Goal: Task Accomplishment & Management: Manage account settings

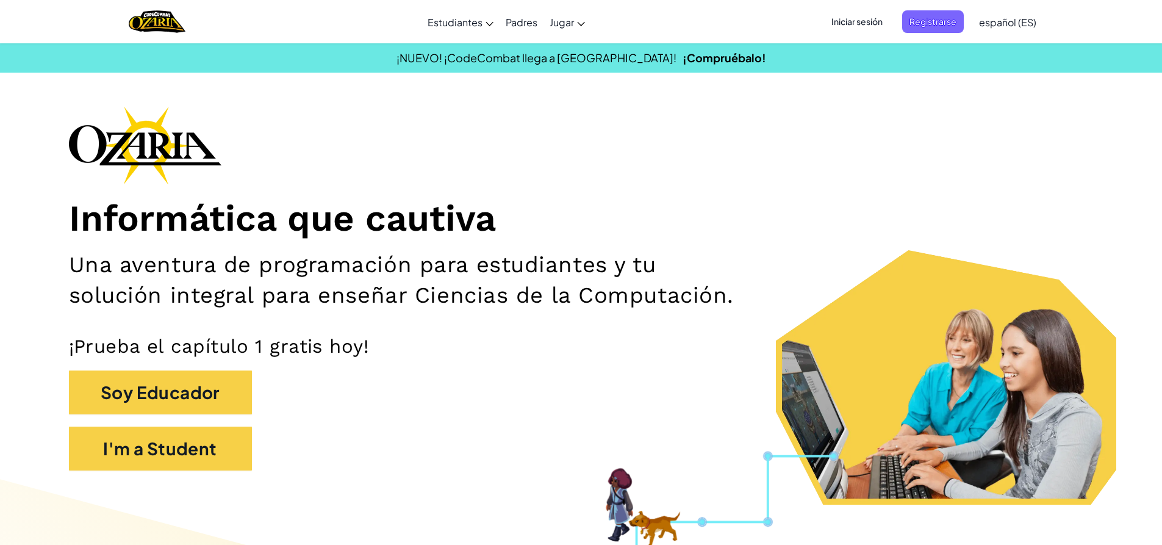
click at [862, 19] on span "Iniciar sesión" at bounding box center [857, 21] width 66 height 23
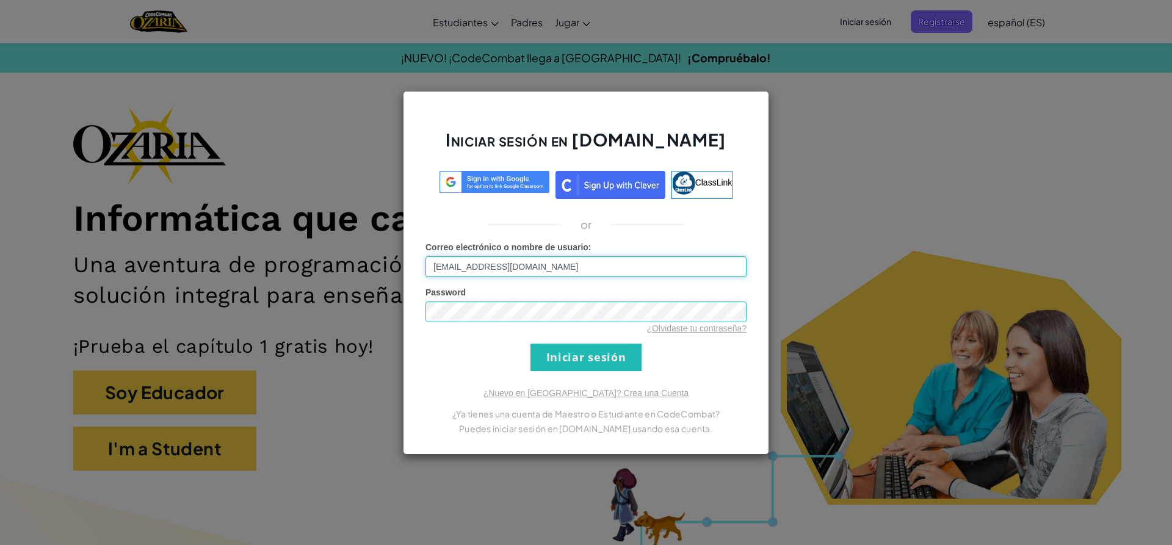
type input "[EMAIL_ADDRESS][DOMAIN_NAME]"
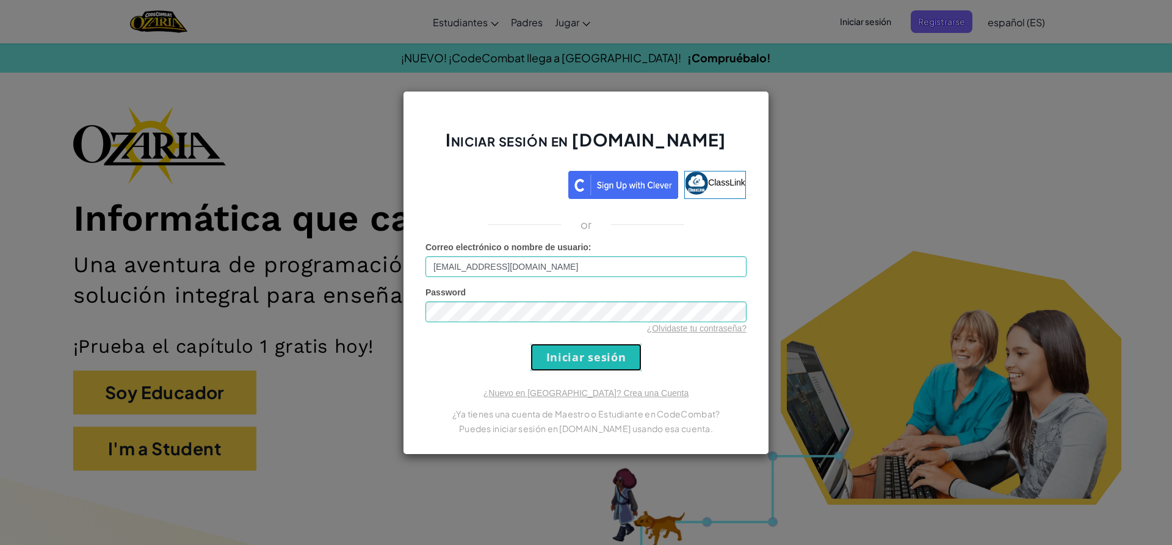
click at [610, 353] on input "Iniciar sesión" at bounding box center [585, 357] width 111 height 27
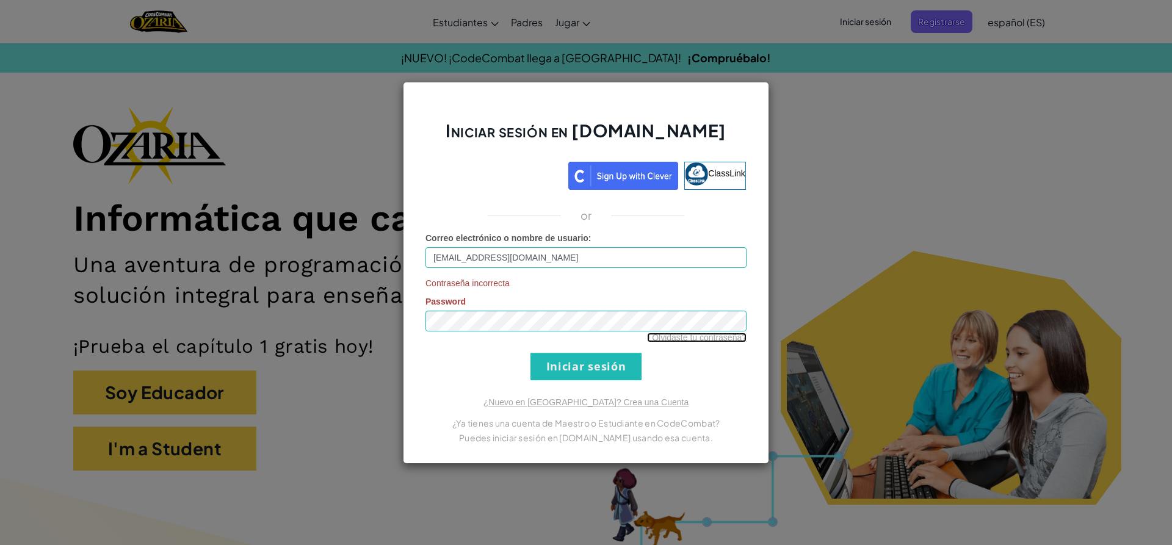
click at [721, 336] on link "¿Olvidaste tu contraseña?" at bounding box center [696, 338] width 99 height 10
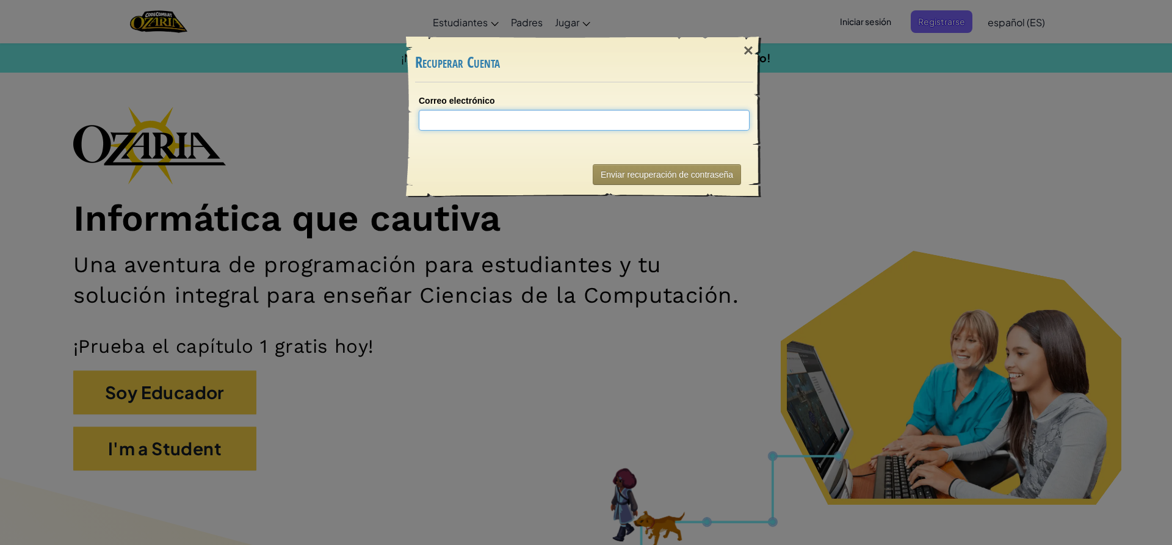
click at [543, 122] on input "Correo electrónico" at bounding box center [584, 120] width 331 height 21
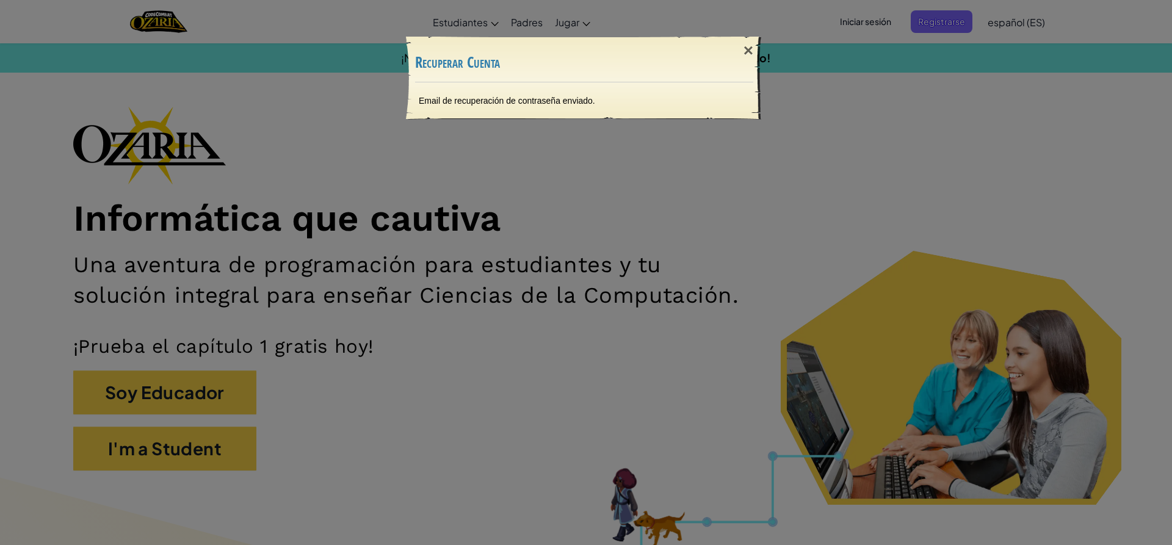
click at [526, 93] on div "Email de recuperación de contraseña enviado." at bounding box center [583, 100] width 355 height 37
click at [566, 104] on div "Email de recuperación de contraseña enviado." at bounding box center [583, 100] width 355 height 37
click at [442, 57] on h3 "Recuperar Cuenta" at bounding box center [584, 62] width 338 height 16
click at [750, 43] on div "×" at bounding box center [748, 50] width 28 height 35
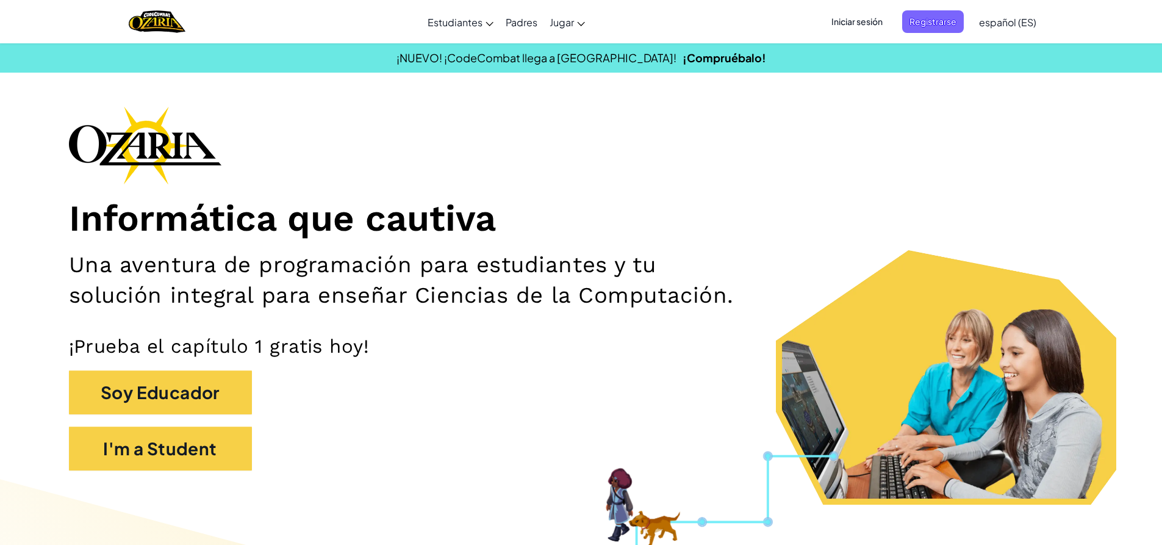
click at [849, 24] on span "Iniciar sesión" at bounding box center [857, 21] width 66 height 23
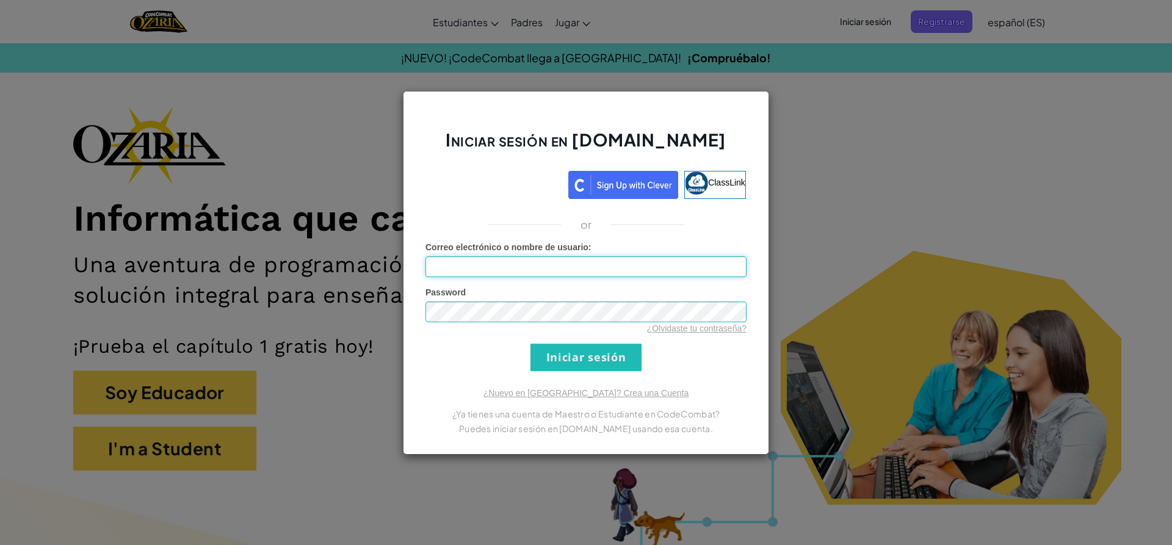
click at [542, 268] on input "Correo electrónico o nombre de usuario :" at bounding box center [585, 266] width 321 height 21
click at [578, 266] on input "[EMAIL_ADDRESS][DOMAIN_NAME]" at bounding box center [585, 266] width 321 height 21
type input "[EMAIL_ADDRESS][DOMAIN_NAME]"
click at [530, 344] on input "Iniciar sesión" at bounding box center [585, 357] width 111 height 27
